Goal: Task Accomplishment & Management: Use online tool/utility

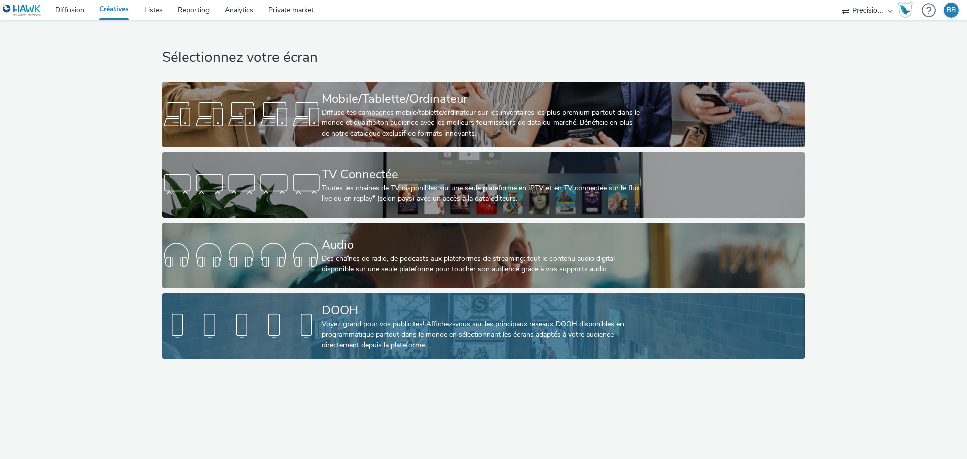
click at [330, 323] on div "Voyez grand pour vos publicités! Affichez-vous sur les principaux réseaux DOOH …" at bounding box center [481, 334] width 319 height 31
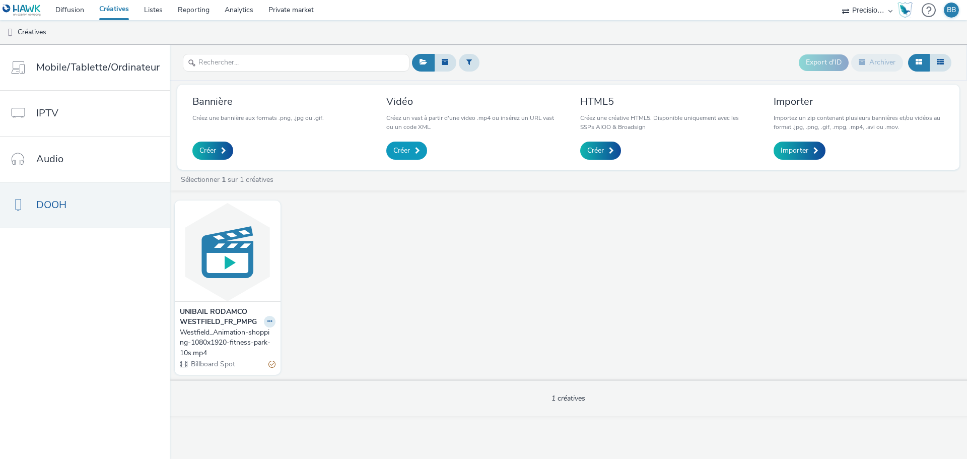
click at [397, 150] on span "Créer" at bounding box center [401, 150] width 17 height 10
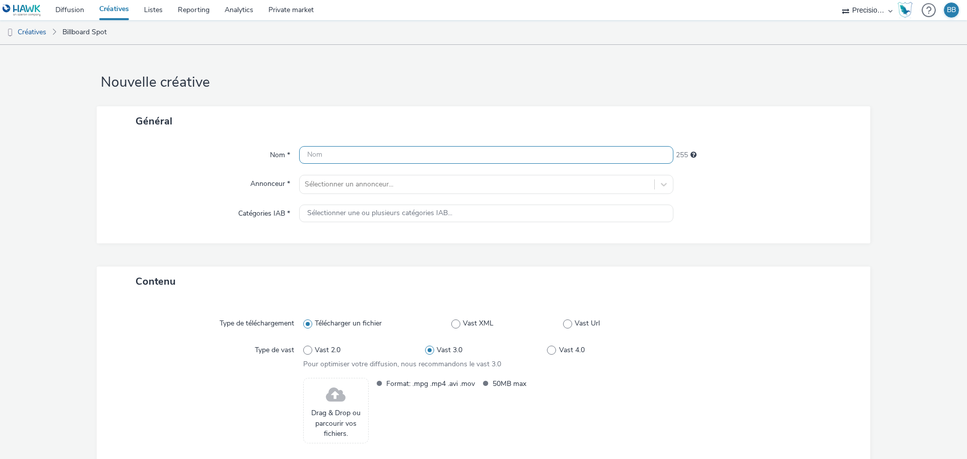
click at [398, 150] on input "text" at bounding box center [486, 155] width 374 height 18
paste input "DOOH_BARILLA_FR_Pesto DOOH [GEOGRAPHIC_DATA]"
type input "DOOH_BARILLA_FR_Pesto DOOH [GEOGRAPHIC_DATA]"
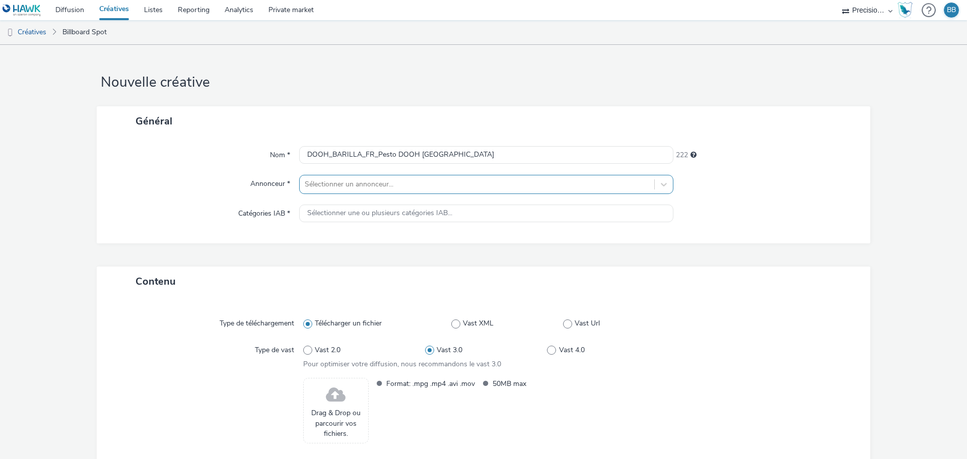
click at [386, 189] on div at bounding box center [477, 184] width 344 height 12
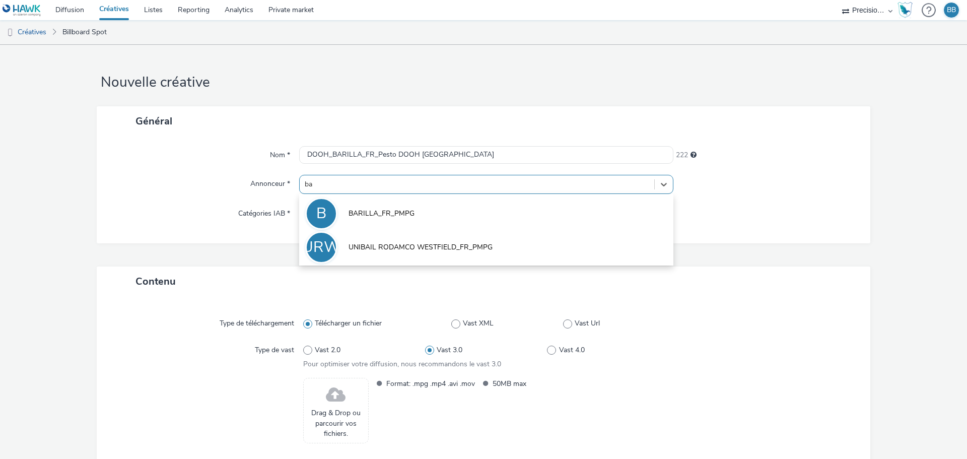
type input "bar"
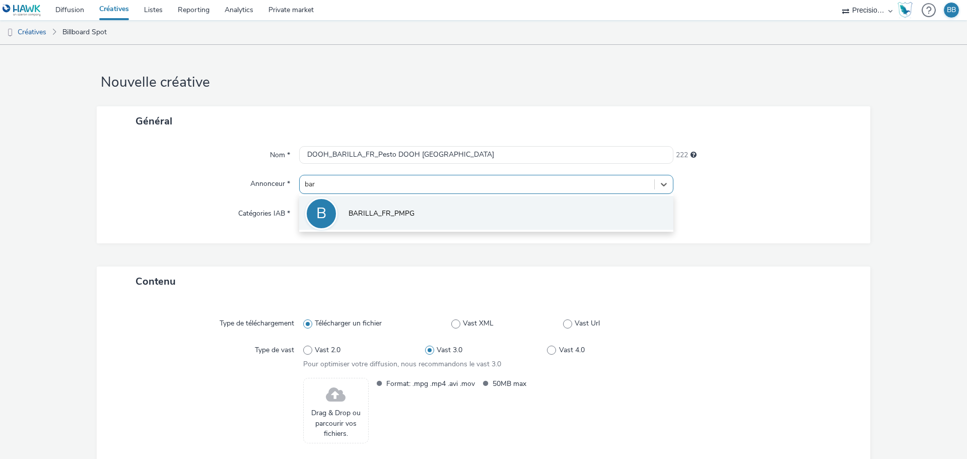
click at [382, 218] on span "BARILLA_FR_PMPG" at bounding box center [381, 213] width 66 height 10
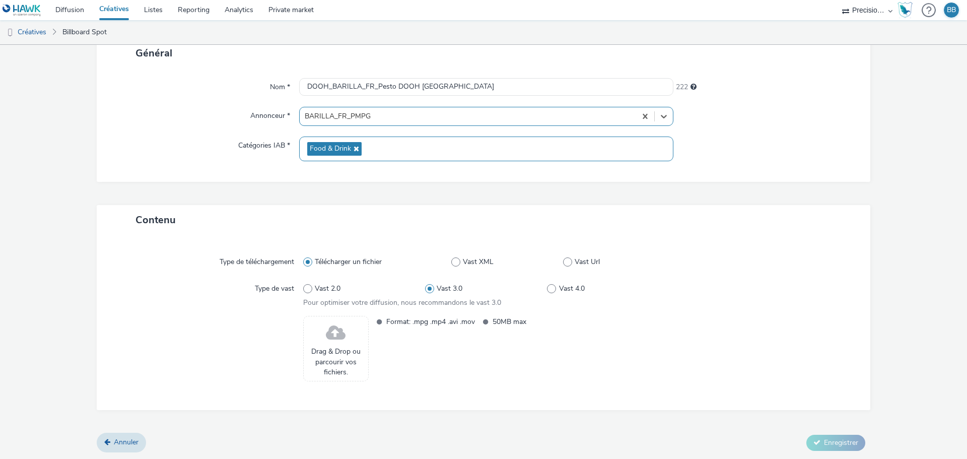
scroll to position [68, 0]
click at [323, 346] on span "Drag & Drop ou parcourir vos fichiers." at bounding box center [336, 361] width 54 height 31
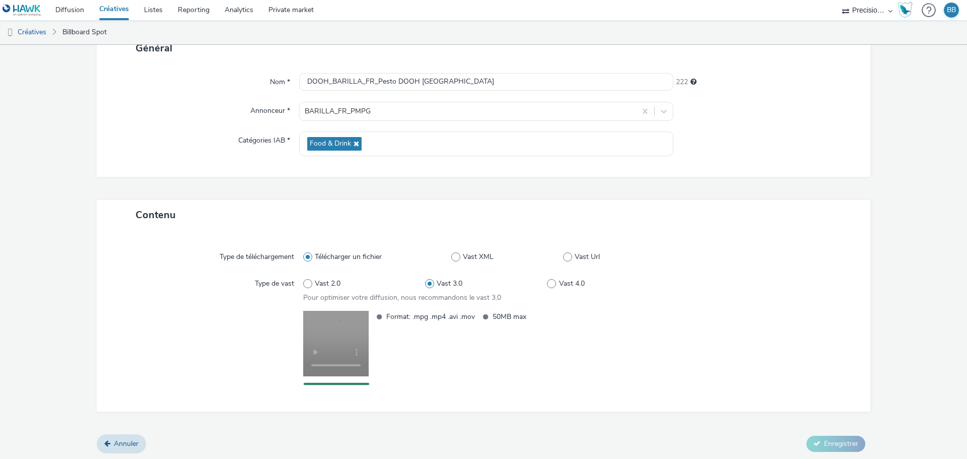
scroll to position [75, 0]
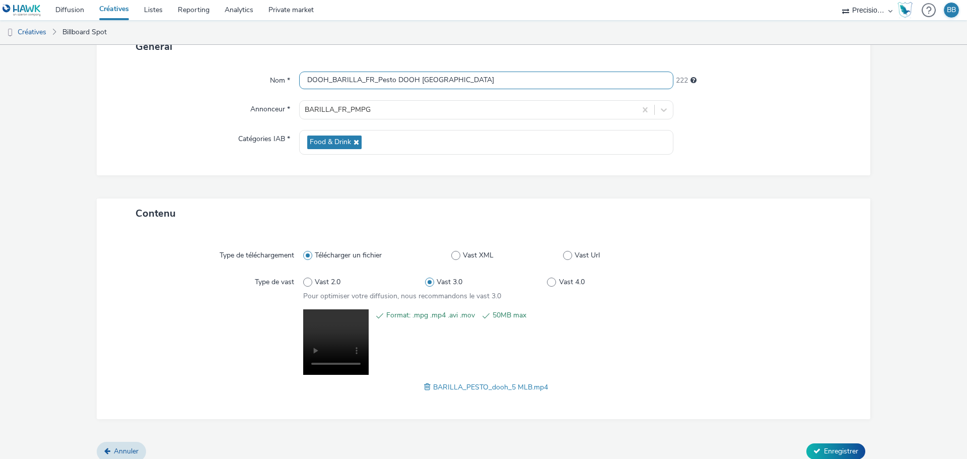
click at [464, 77] on input "DOOH_BARILLA_FR_Pesto DOOH [GEOGRAPHIC_DATA]" at bounding box center [486, 80] width 374 height 18
type input "DOOH_BARILLA_FR_Pesto DOOH_MLB"
click at [824, 455] on span "Enregistrer" at bounding box center [841, 451] width 34 height 10
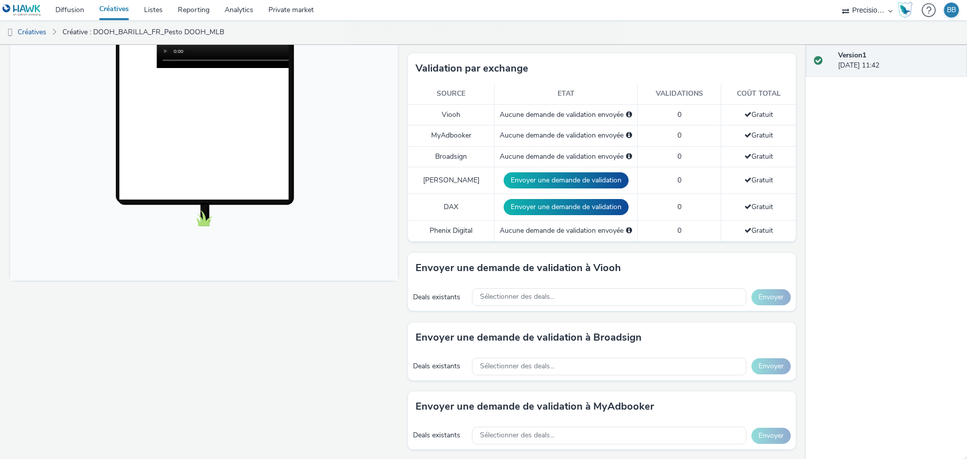
scroll to position [50, 0]
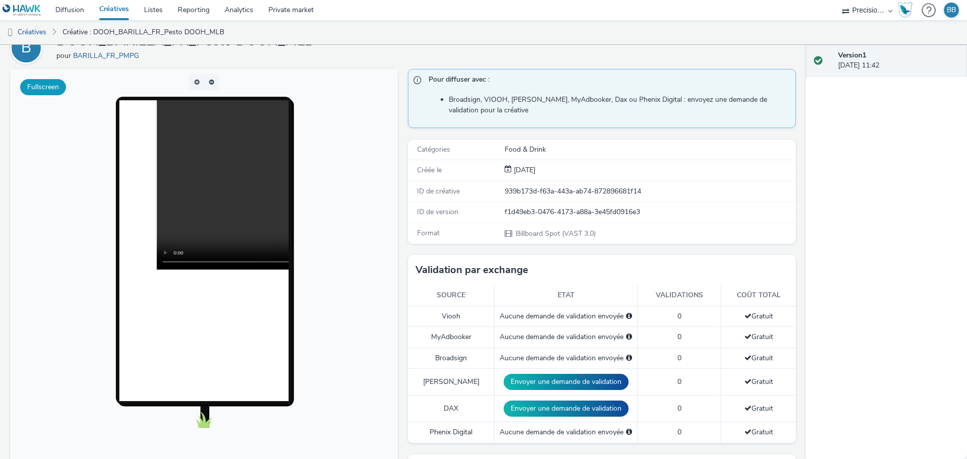
click at [42, 81] on button "Fullscreen" at bounding box center [43, 87] width 46 height 16
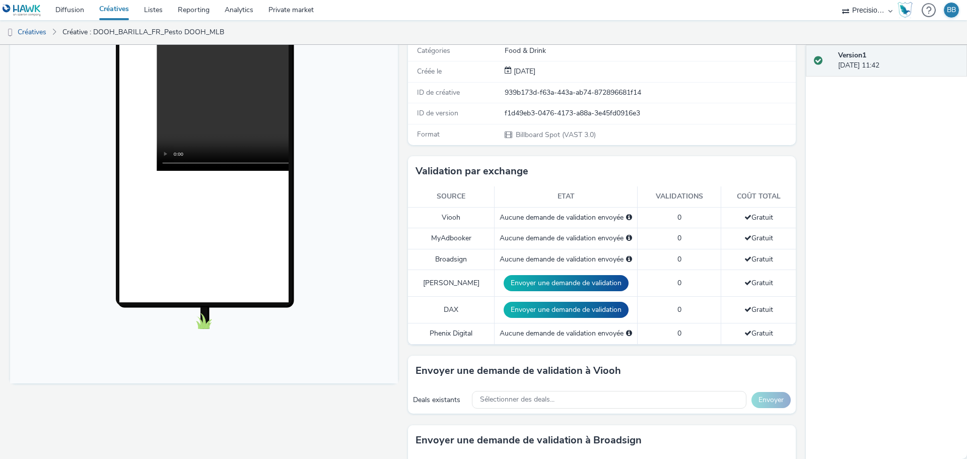
scroll to position [151, 0]
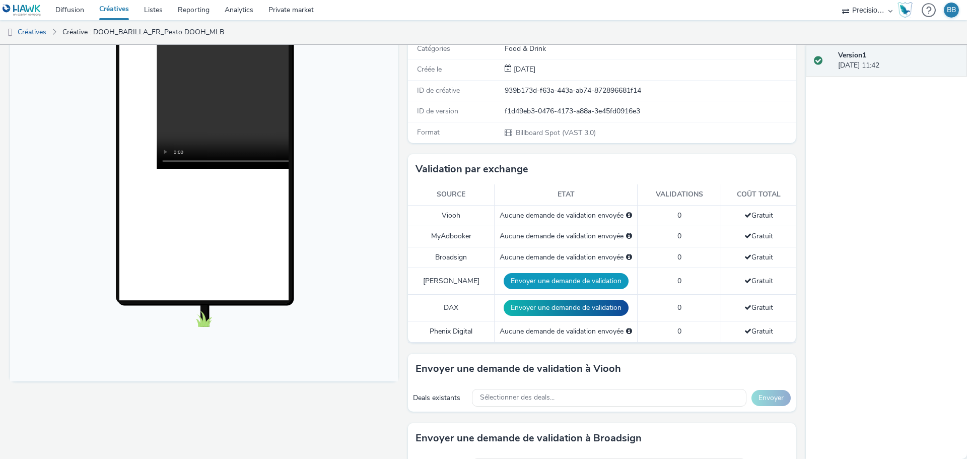
click at [554, 281] on button "Envoyer une demande de validation" at bounding box center [565, 281] width 125 height 16
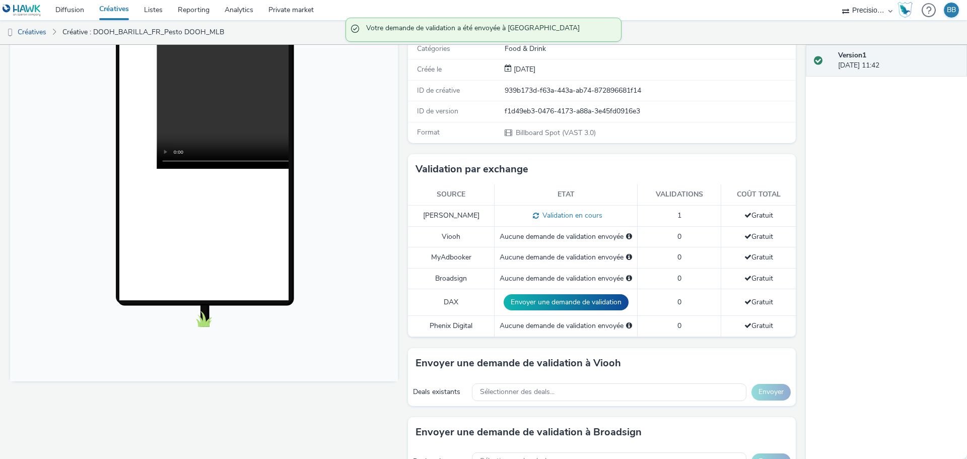
click at [554, 309] on button "Envoyer une demande de validation" at bounding box center [565, 302] width 125 height 16
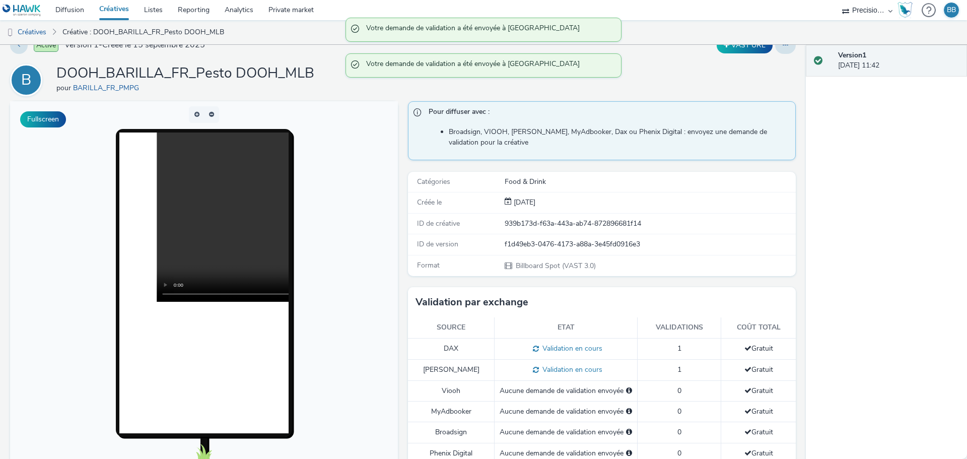
scroll to position [0, 0]
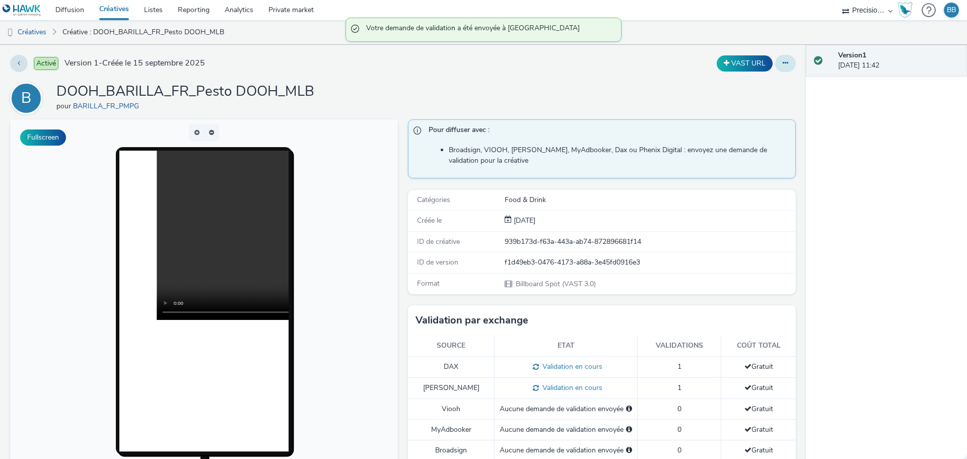
click at [781, 65] on button at bounding box center [785, 63] width 21 height 17
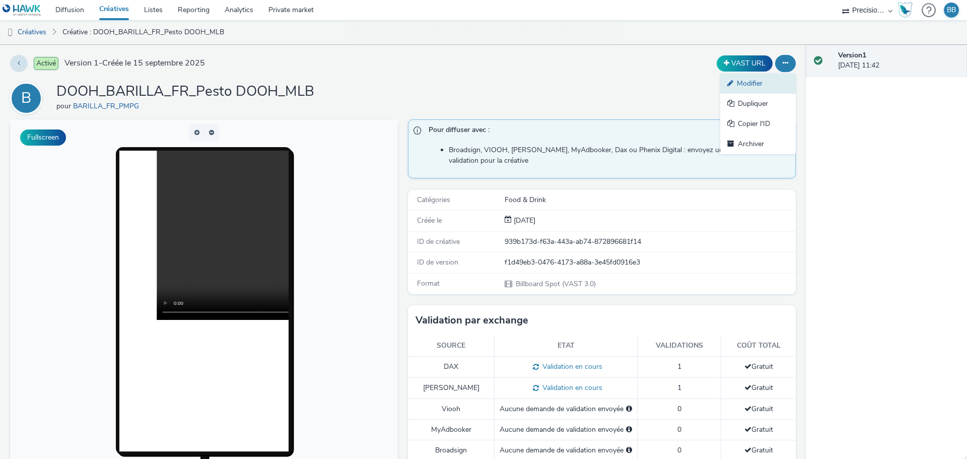
click at [759, 88] on link "Modifier" at bounding box center [758, 83] width 76 height 20
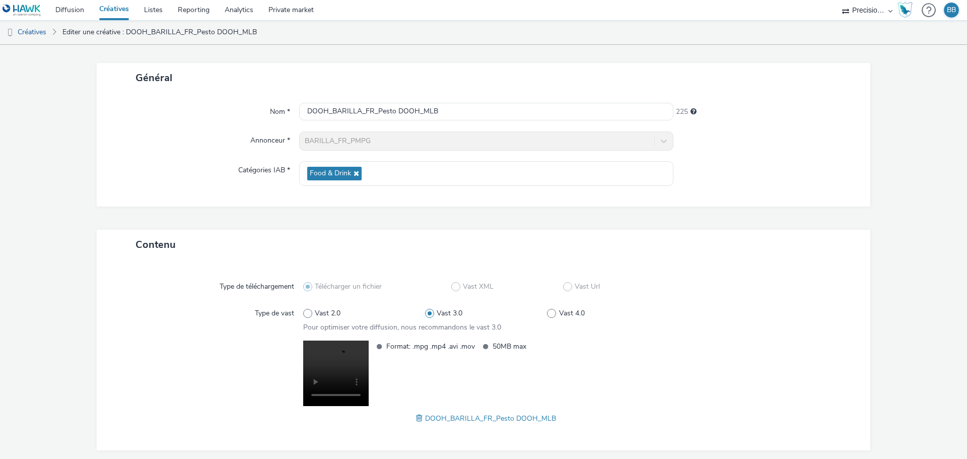
scroll to position [84, 0]
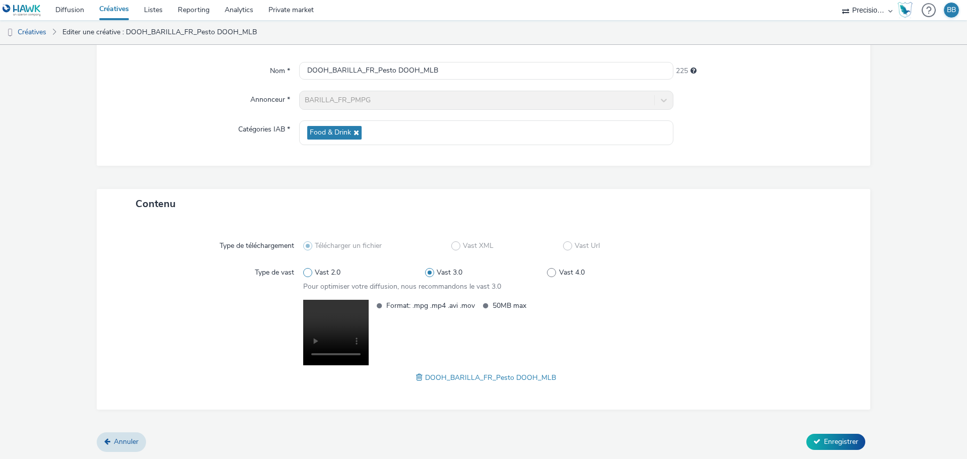
click at [307, 272] on span at bounding box center [307, 272] width 9 height 9
click at [307, 272] on input "Vast 2.0" at bounding box center [306, 272] width 7 height 7
radio input "true"
radio input "false"
click at [838, 435] on button "Enregistrer" at bounding box center [835, 441] width 59 height 16
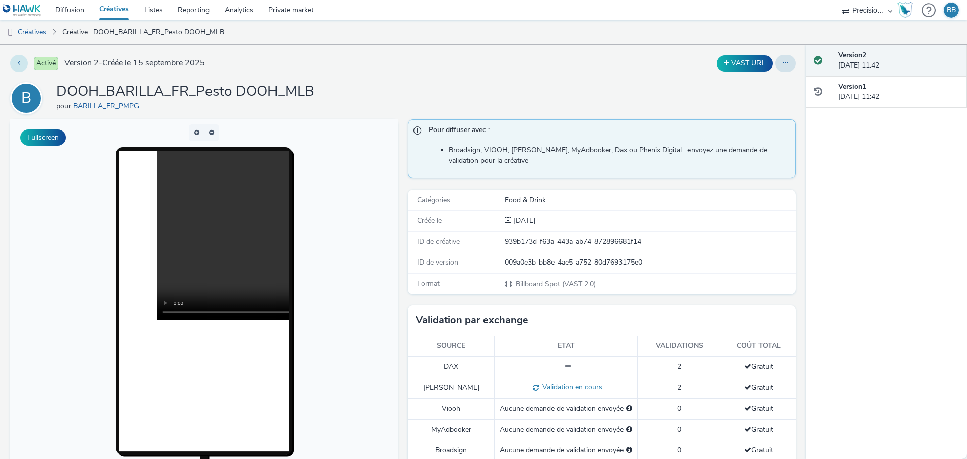
click at [19, 64] on icon at bounding box center [19, 62] width 3 height 7
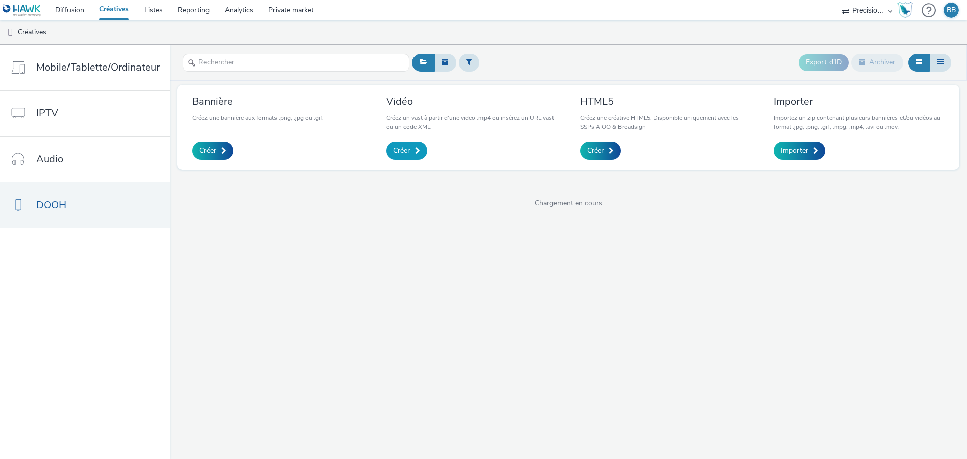
click at [398, 152] on span "Créer" at bounding box center [401, 150] width 17 height 10
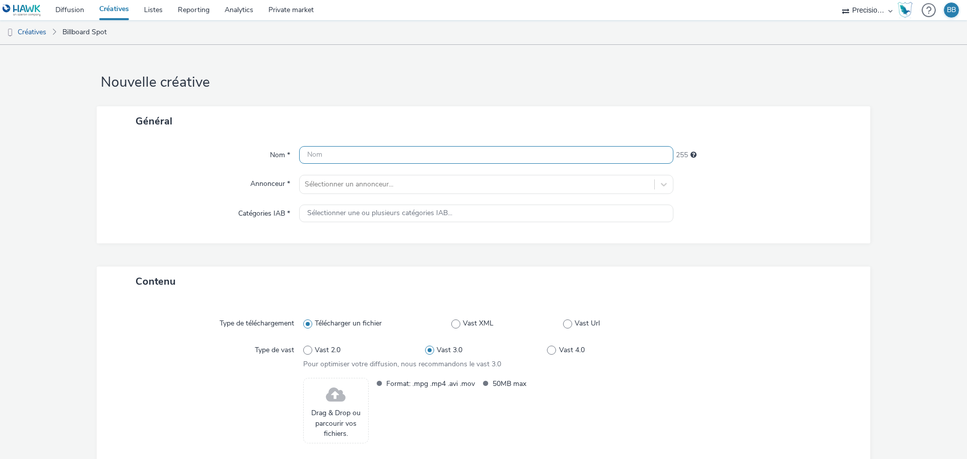
click at [398, 158] on input "text" at bounding box center [486, 155] width 374 height 18
paste input "DOOH_BARILLA_FR_Pesto DOOH [GEOGRAPHIC_DATA]"
click at [322, 399] on div "Drag & Drop ou parcourir vos fichiers." at bounding box center [335, 410] width 65 height 65
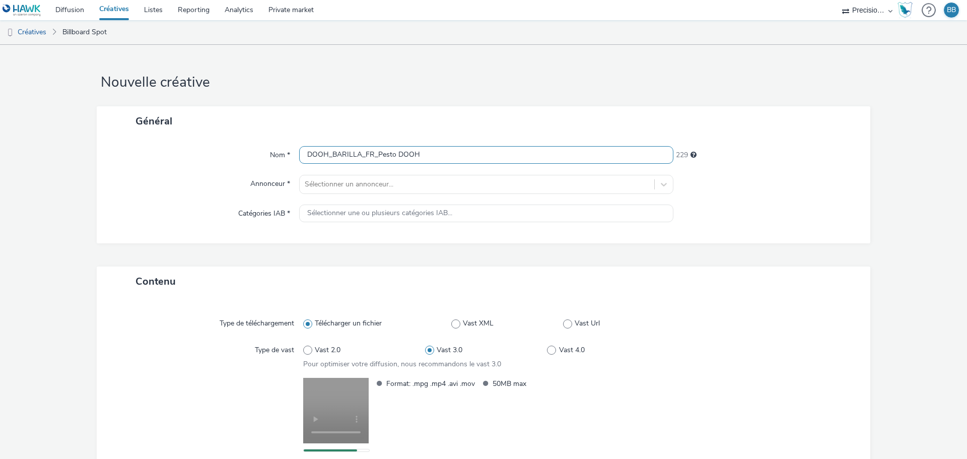
click at [482, 154] on input "DOOH_BARILLA_FR_Pesto DOOH" at bounding box center [486, 155] width 374 height 18
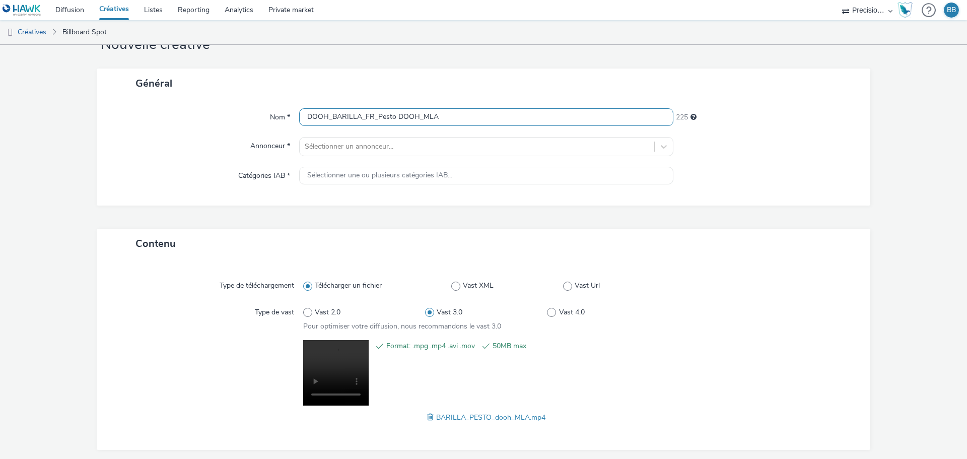
scroll to position [78, 0]
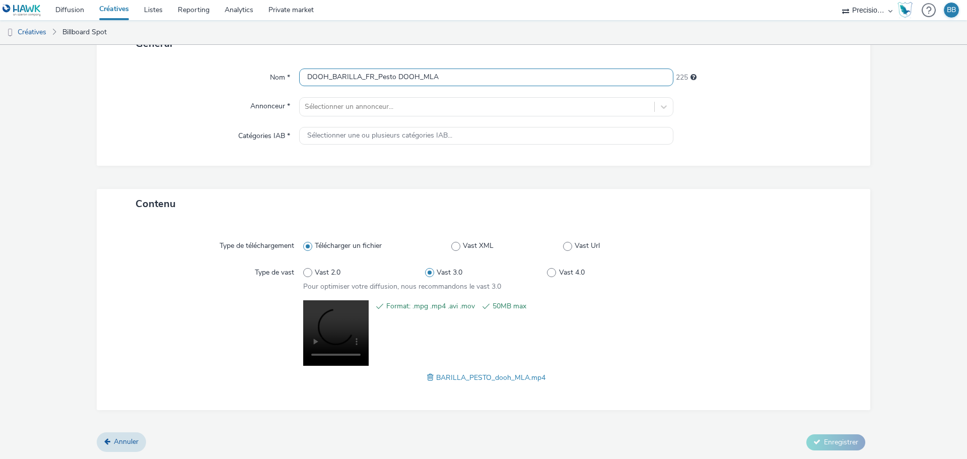
type input "DOOH_BARILLA_FR_Pesto DOOH_MLA"
click at [500, 90] on div "Nom * DOOH_BARILLA_FR_Pesto DOOH_MLA 225 Annonceur * Sélectionner un annonceur.…" at bounding box center [483, 111] width 773 height 107
click at [490, 97] on div "Nom * DOOH_BARILLA_FR_Pesto DOOH_MLA 225 Annonceur * Sélectionner un annonceur.…" at bounding box center [483, 111] width 773 height 107
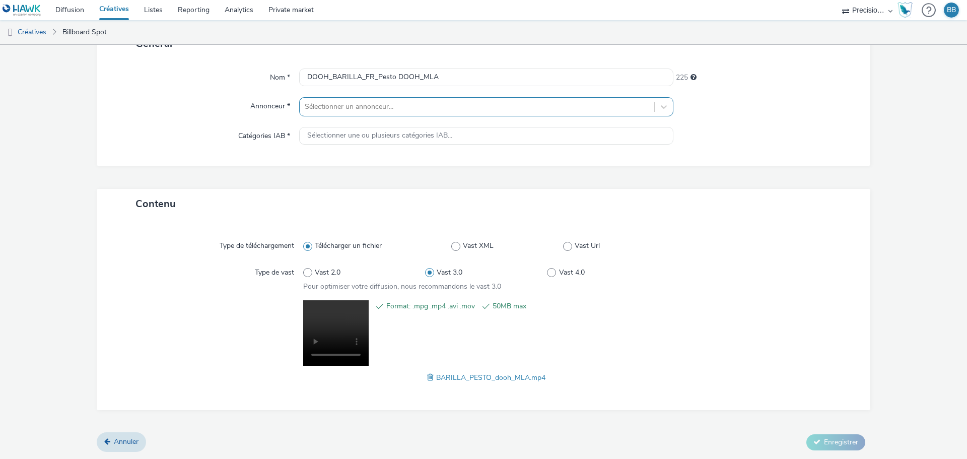
click at [476, 108] on div at bounding box center [477, 107] width 344 height 12
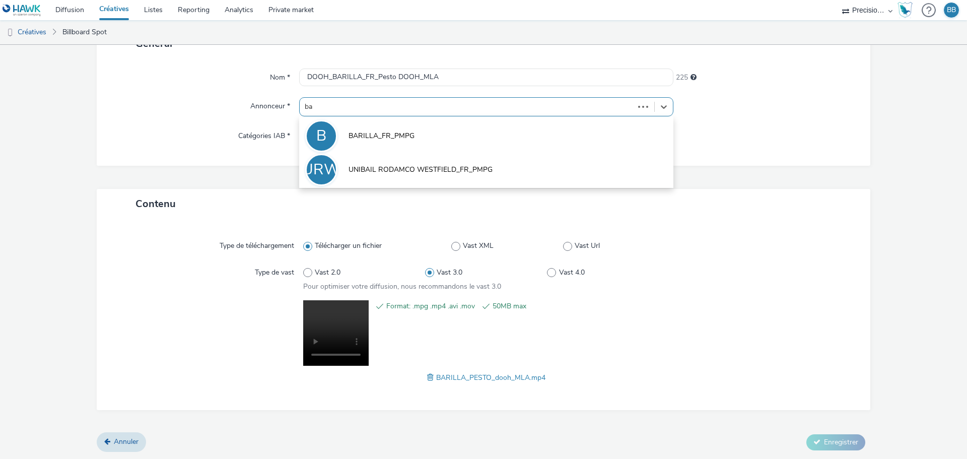
type input "bar"
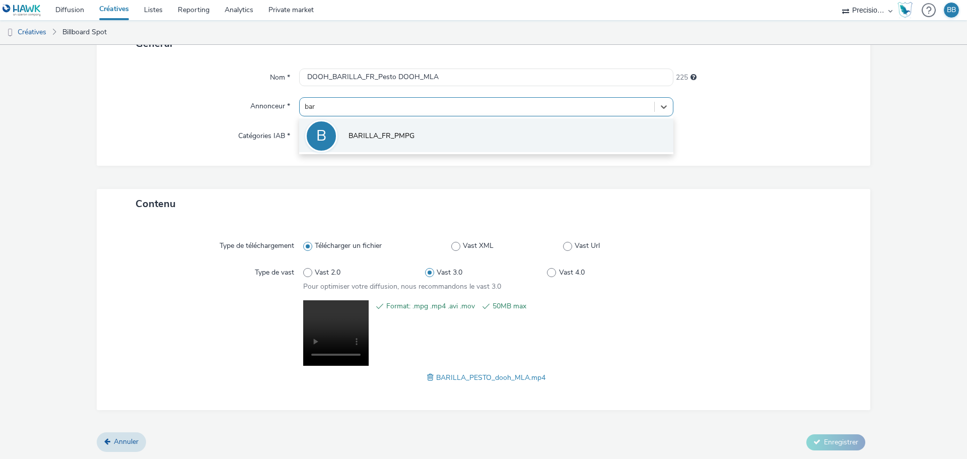
click at [467, 131] on li "B BARILLA_FR_PMPG" at bounding box center [486, 135] width 374 height 34
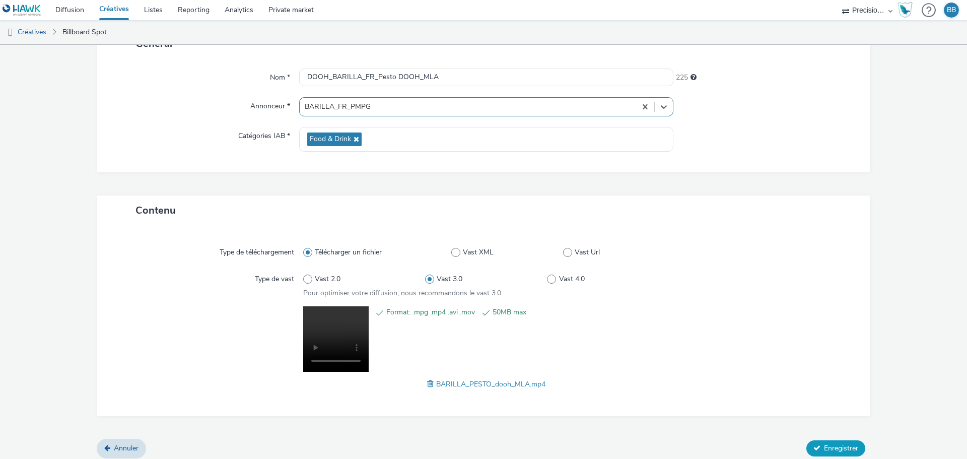
click at [824, 449] on span "Enregistrer" at bounding box center [841, 448] width 34 height 10
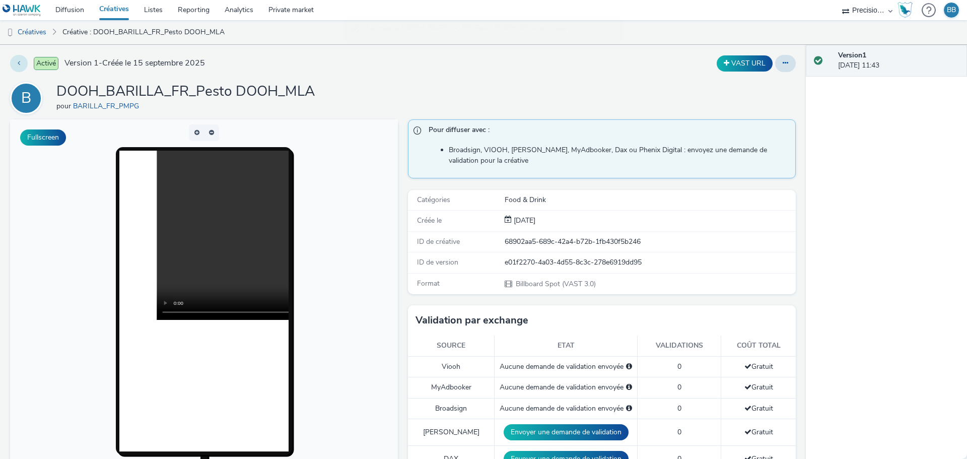
click at [24, 64] on button at bounding box center [19, 63] width 18 height 17
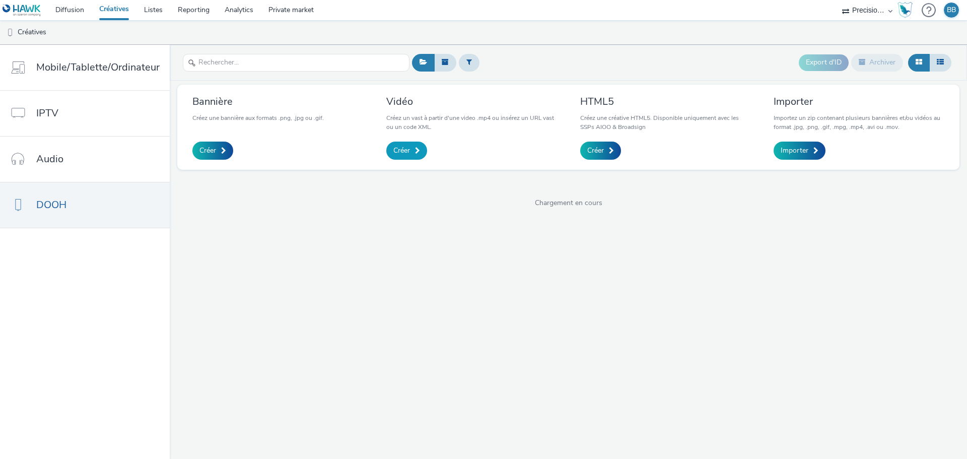
click at [394, 143] on link "Créer" at bounding box center [406, 150] width 41 height 18
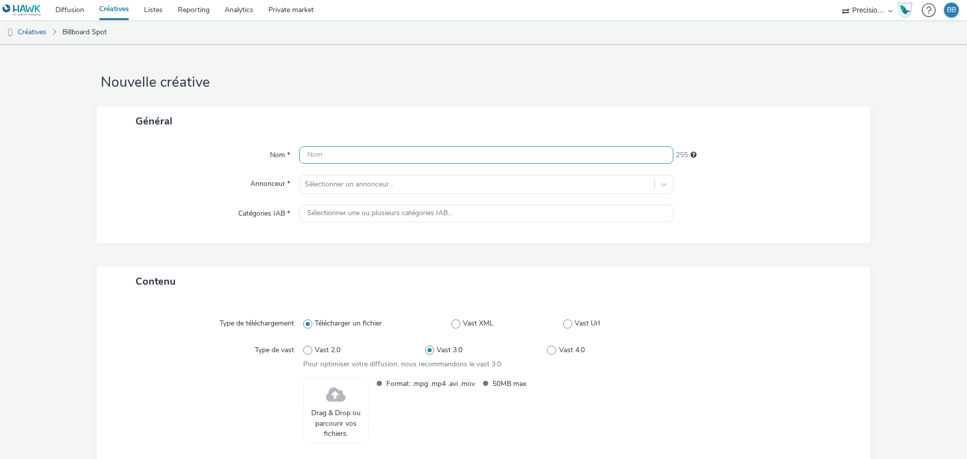
click at [373, 156] on input "text" at bounding box center [486, 155] width 374 height 18
paste input "DOOH_BARILLA_FR_Pesto DOOH [GEOGRAPHIC_DATA]"
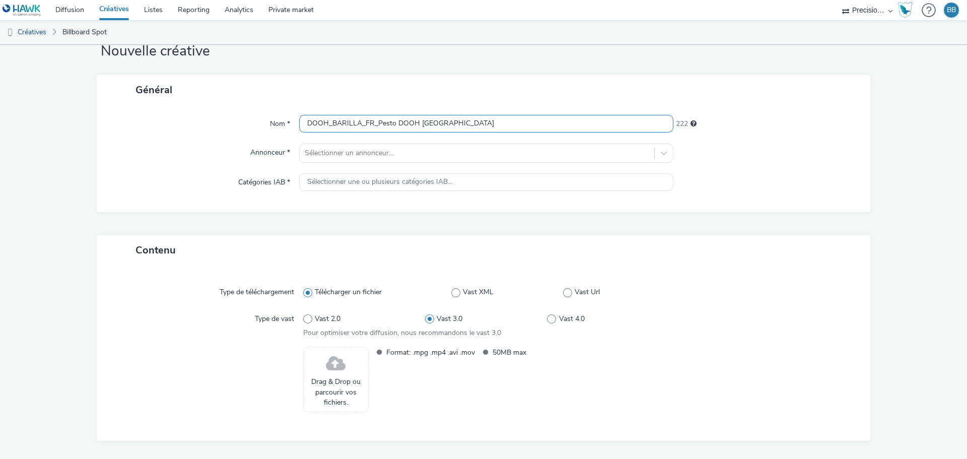
scroll to position [62, 0]
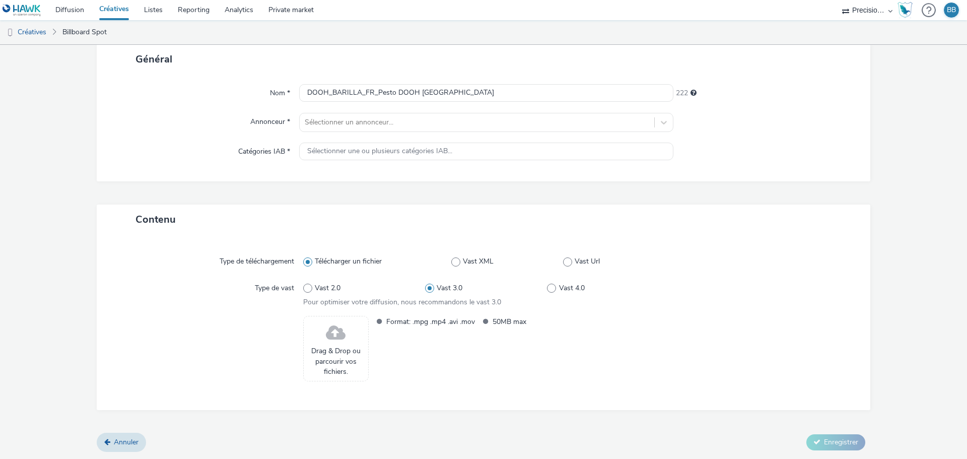
click at [340, 347] on span "Drag & Drop ou parcourir vos fichiers." at bounding box center [336, 361] width 54 height 31
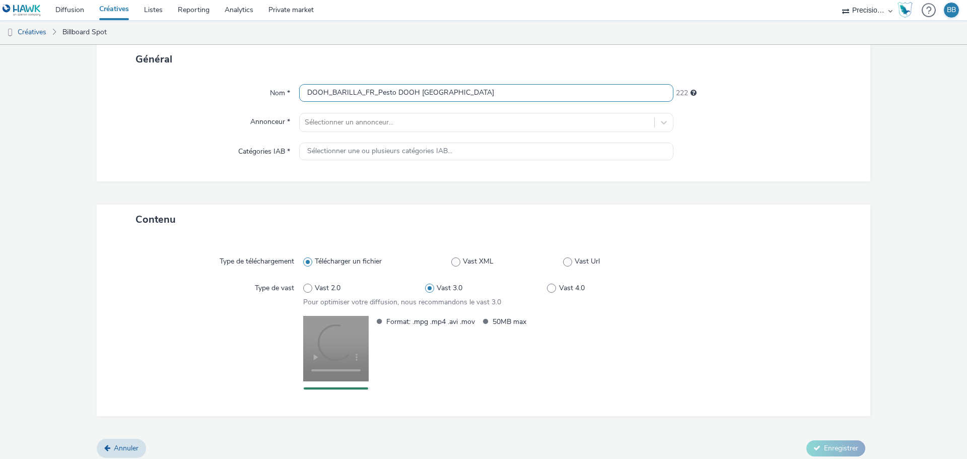
click at [449, 91] on input "DOOH_BARILLA_FR_Pesto DOOH [GEOGRAPHIC_DATA]" at bounding box center [486, 93] width 374 height 18
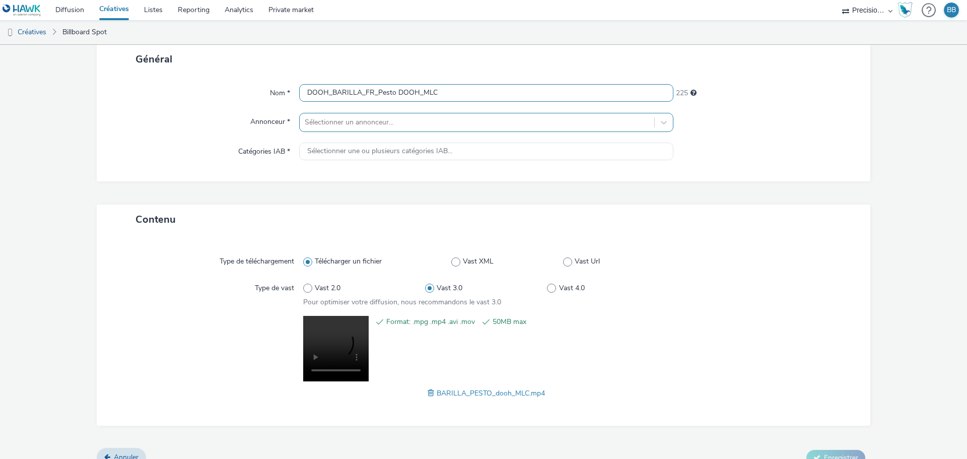
type input "DOOH_BARILLA_FR_Pesto DOOH_MLC"
click at [431, 124] on div at bounding box center [477, 122] width 344 height 12
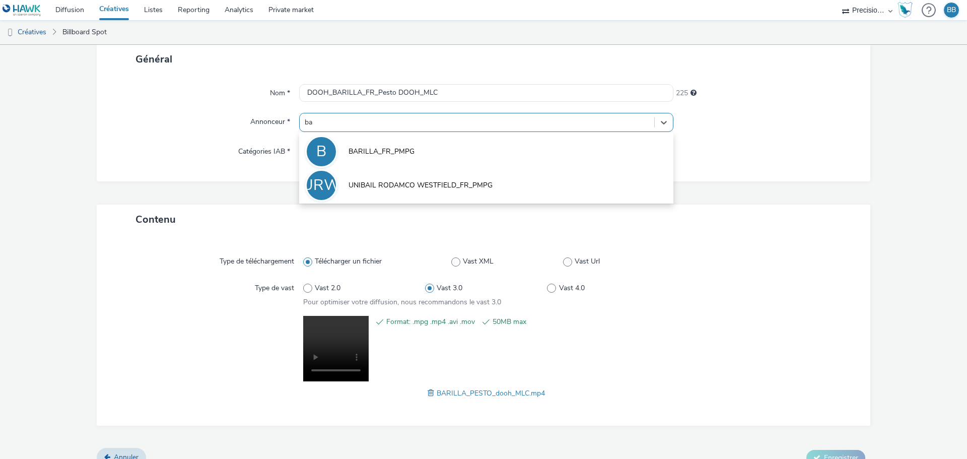
type input "bar"
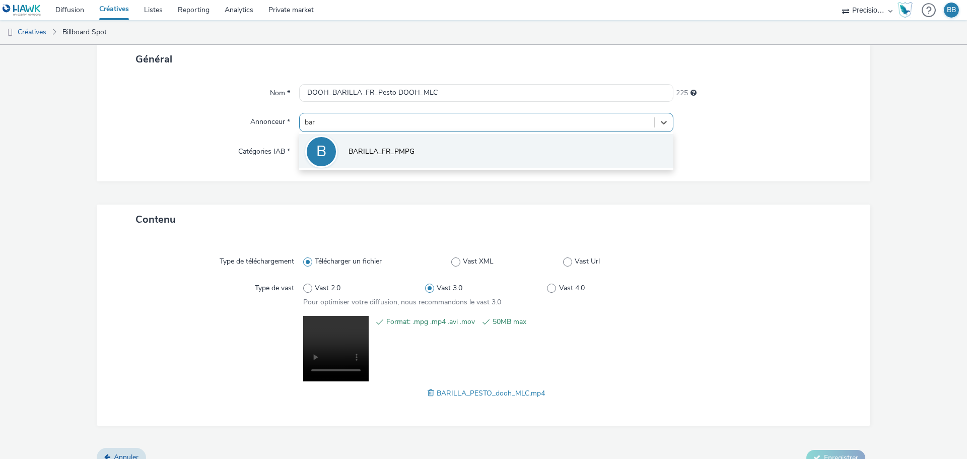
click at [428, 147] on li "B BARILLA_FR_PMPG" at bounding box center [486, 151] width 374 height 34
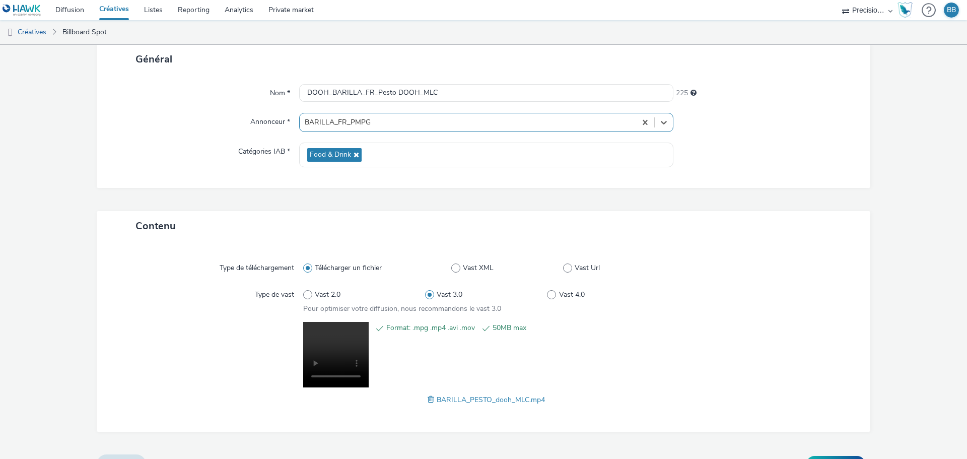
click at [389, 137] on div "Nom * DOOH_BARILLA_FR_Pesto DOOH_MLC 225 Annonceur * option BARILLA_FR_PMPG, se…" at bounding box center [483, 131] width 773 height 114
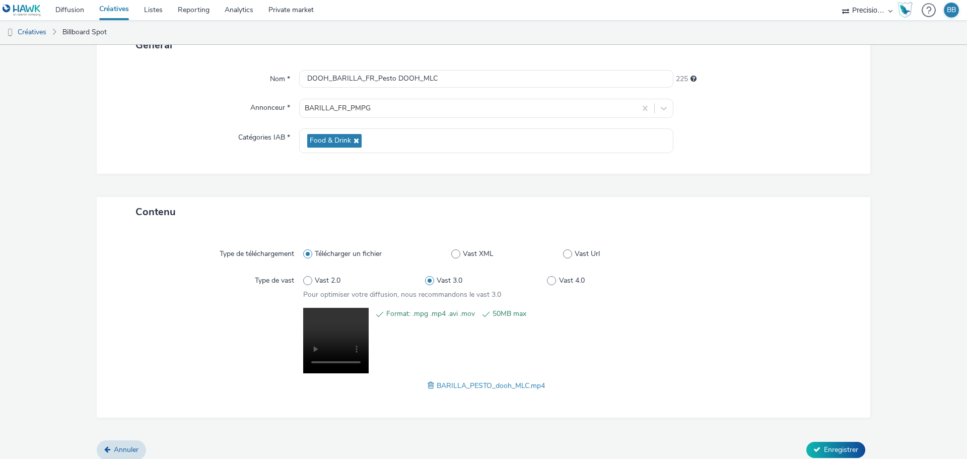
scroll to position [84, 0]
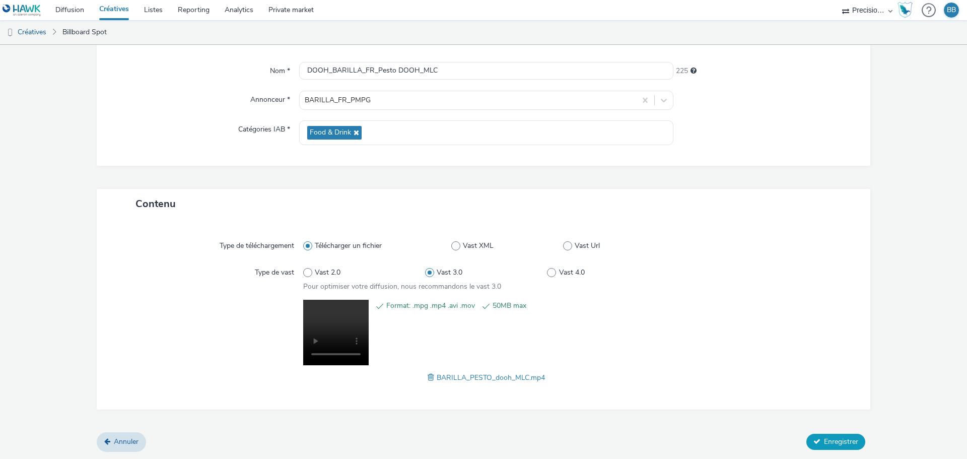
click at [835, 446] on button "Enregistrer" at bounding box center [835, 441] width 59 height 16
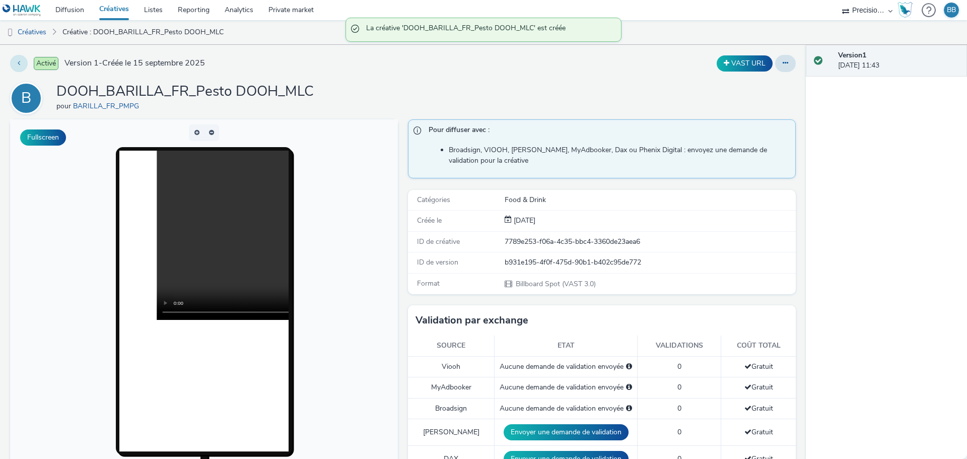
click at [18, 64] on icon at bounding box center [19, 62] width 3 height 7
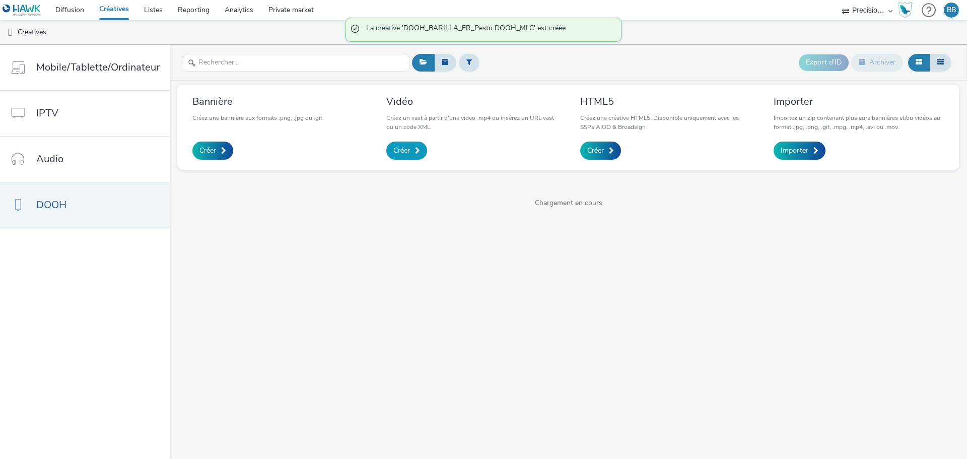
click at [393, 145] on span "Créer" at bounding box center [401, 150] width 17 height 10
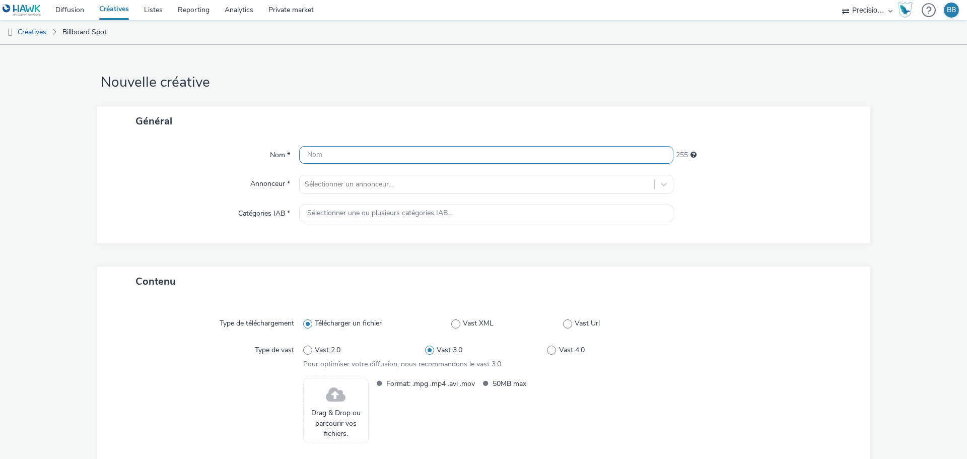
click at [386, 155] on input "text" at bounding box center [486, 155] width 374 height 18
paste input "DOOH_BARILLA_FR_Pesto DOOH [GEOGRAPHIC_DATA]"
type input "DOOH_BARILLA_FR_Pesto DOOH [GEOGRAPHIC_DATA]"
click at [354, 411] on span "Drag & Drop ou parcourir vos fichiers." at bounding box center [336, 423] width 54 height 31
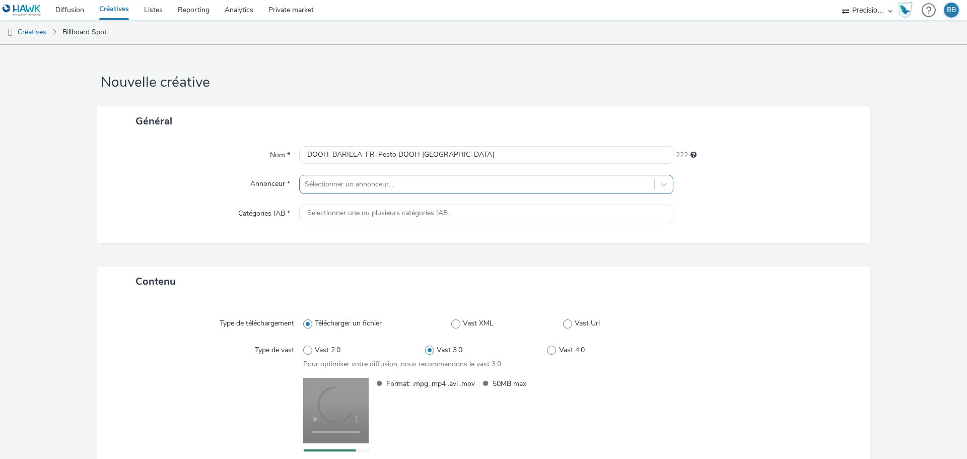
click at [395, 185] on div at bounding box center [477, 184] width 344 height 12
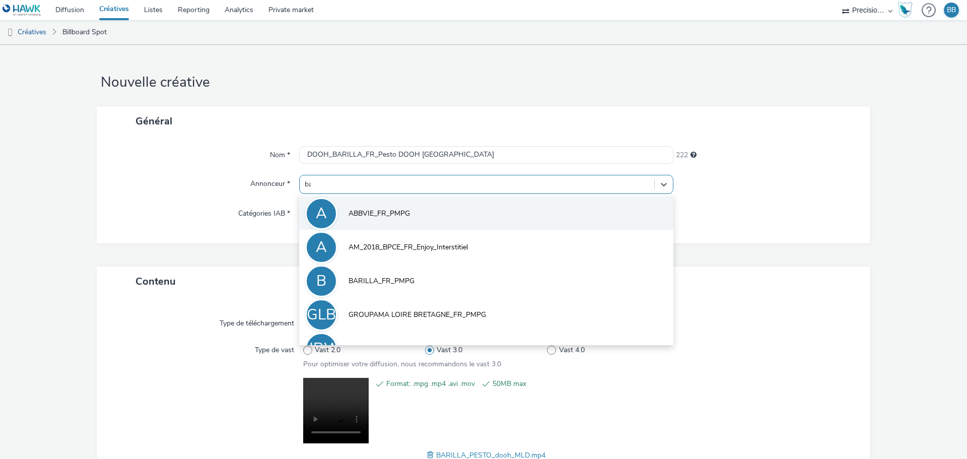
type input "bar"
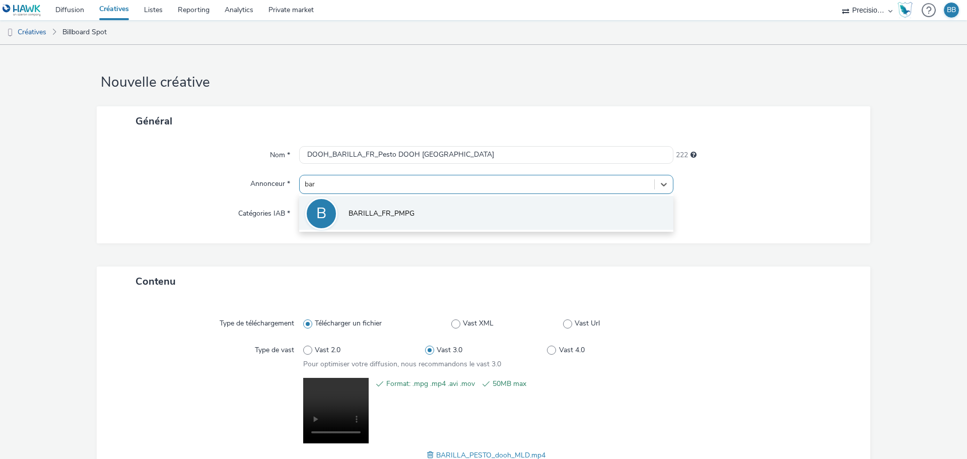
click at [374, 214] on span "BARILLA_FR_PMPG" at bounding box center [381, 213] width 66 height 10
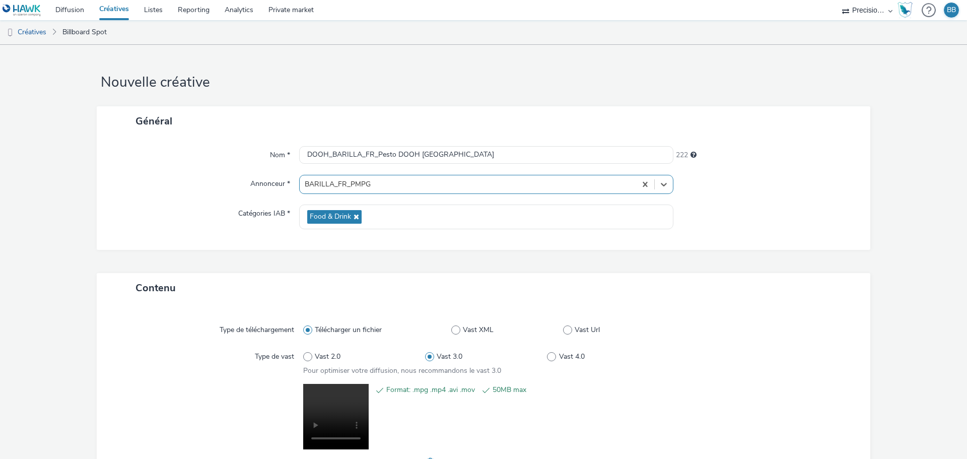
click at [374, 214] on div "Food & Drink" at bounding box center [486, 216] width 374 height 25
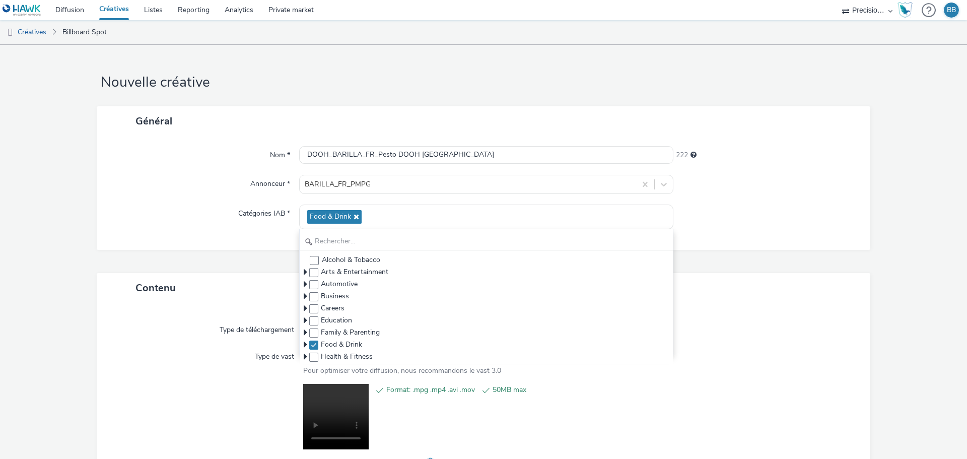
click at [207, 212] on div "Catégories IAB *" at bounding box center [203, 216] width 192 height 25
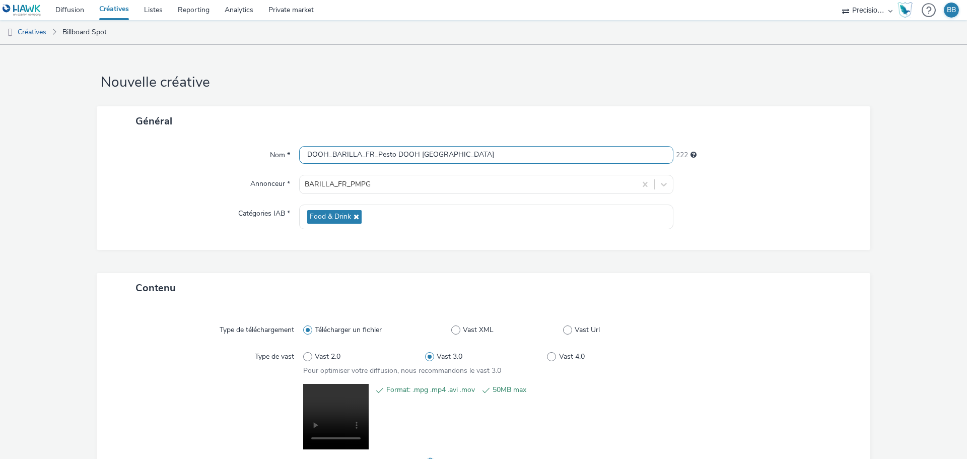
click at [433, 158] on input "DOOH_BARILLA_FR_Pesto DOOH [GEOGRAPHIC_DATA]" at bounding box center [486, 155] width 374 height 18
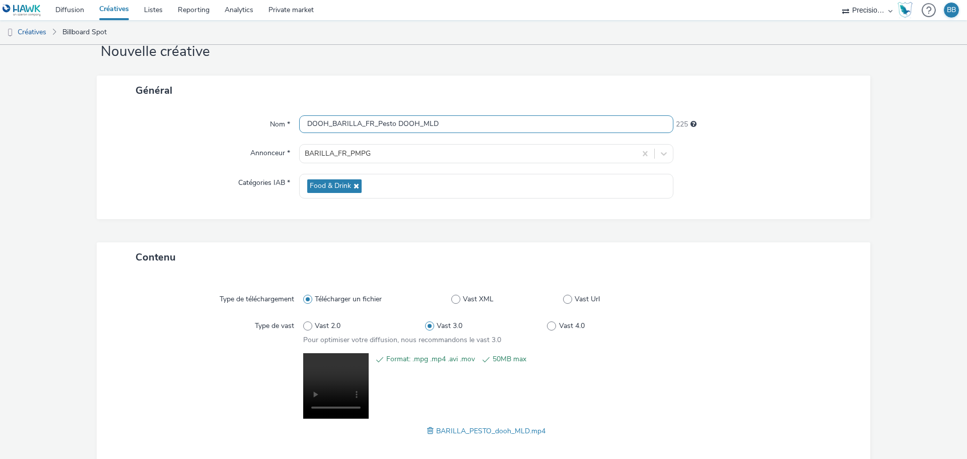
scroll to position [84, 0]
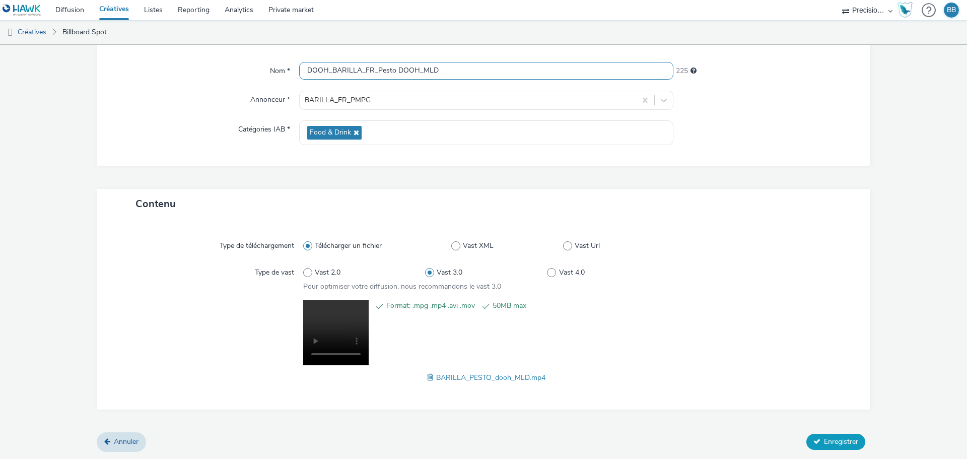
type input "DOOH_BARILLA_FR_Pesto DOOH_MLD"
click at [841, 442] on span "Enregistrer" at bounding box center [841, 441] width 34 height 10
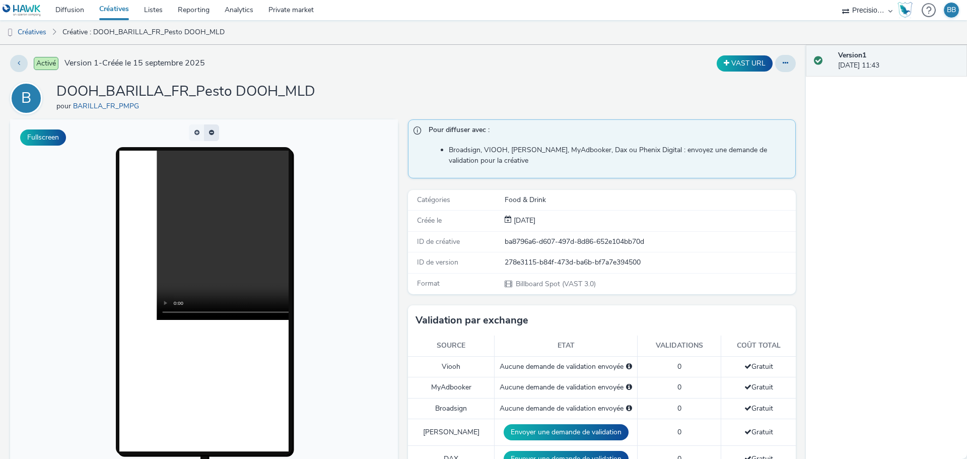
click at [210, 131] on button "button" at bounding box center [211, 132] width 15 height 17
click at [197, 132] on button "button" at bounding box center [196, 132] width 15 height 17
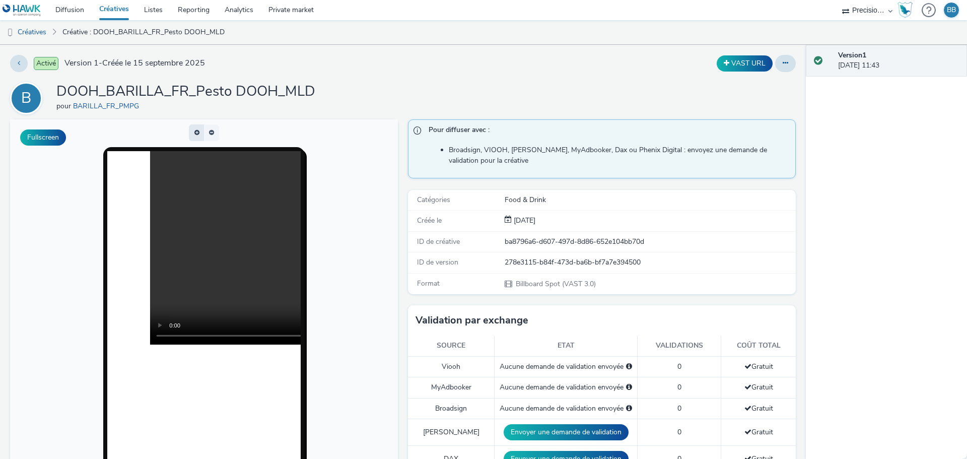
click at [200, 132] on span "button" at bounding box center [200, 132] width 0 height 0
click at [197, 132] on button "button" at bounding box center [196, 132] width 15 height 17
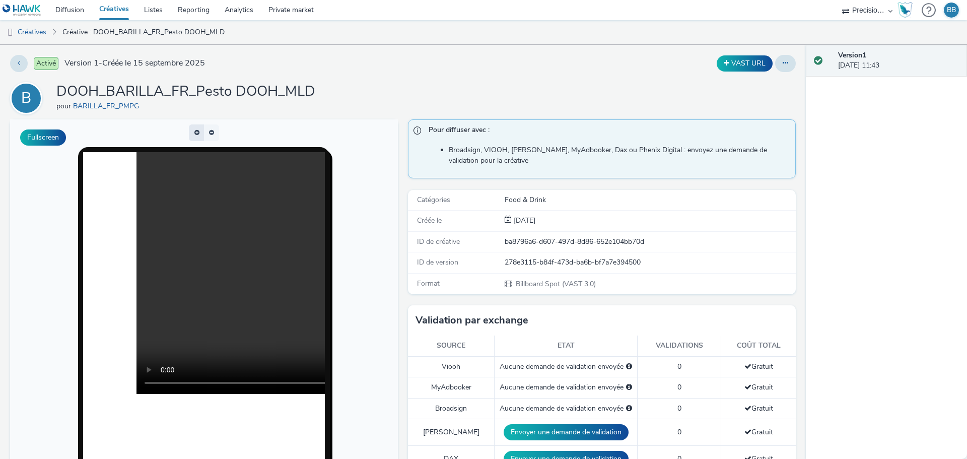
click at [196, 132] on button "button" at bounding box center [196, 132] width 15 height 17
click at [215, 130] on p-buttongroup at bounding box center [204, 132] width 296 height 17
click at [210, 129] on button "button" at bounding box center [211, 132] width 15 height 17
click at [216, 130] on span "button" at bounding box center [216, 130] width 0 height 0
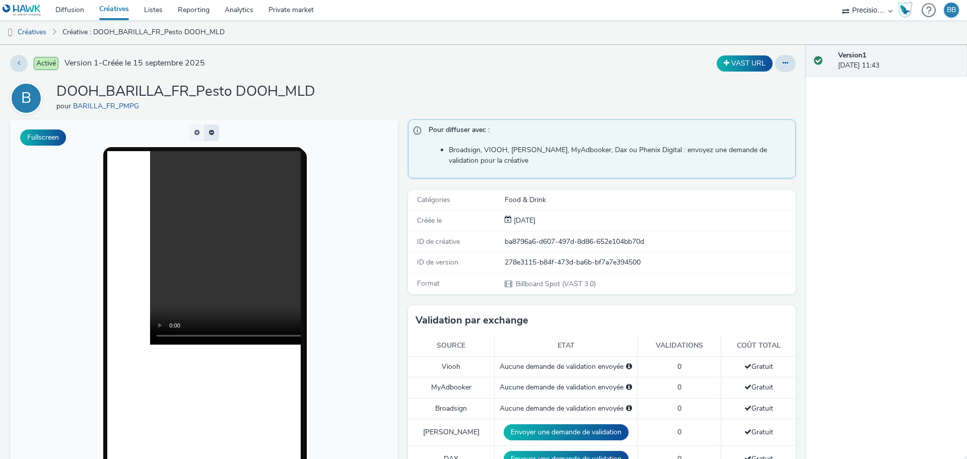
click at [210, 129] on button "button" at bounding box center [211, 132] width 15 height 17
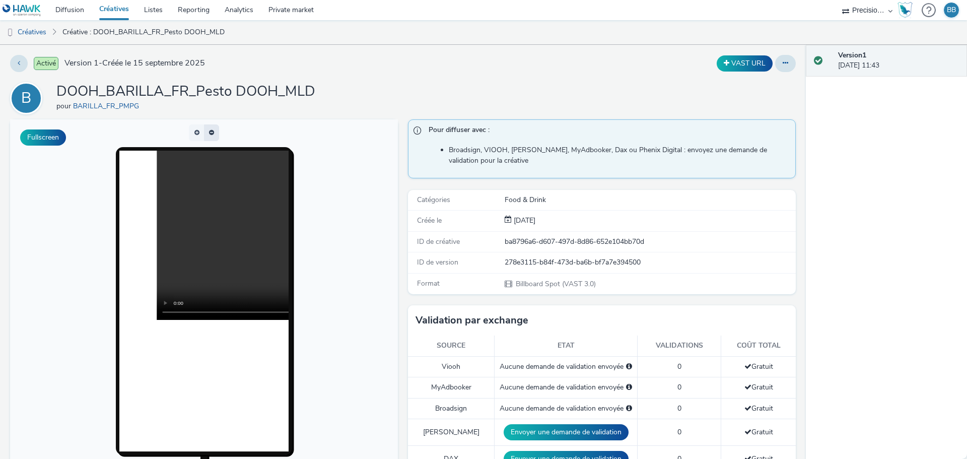
click at [210, 129] on span "button" at bounding box center [211, 132] width 5 height 6
